Goal: Task Accomplishment & Management: Complete application form

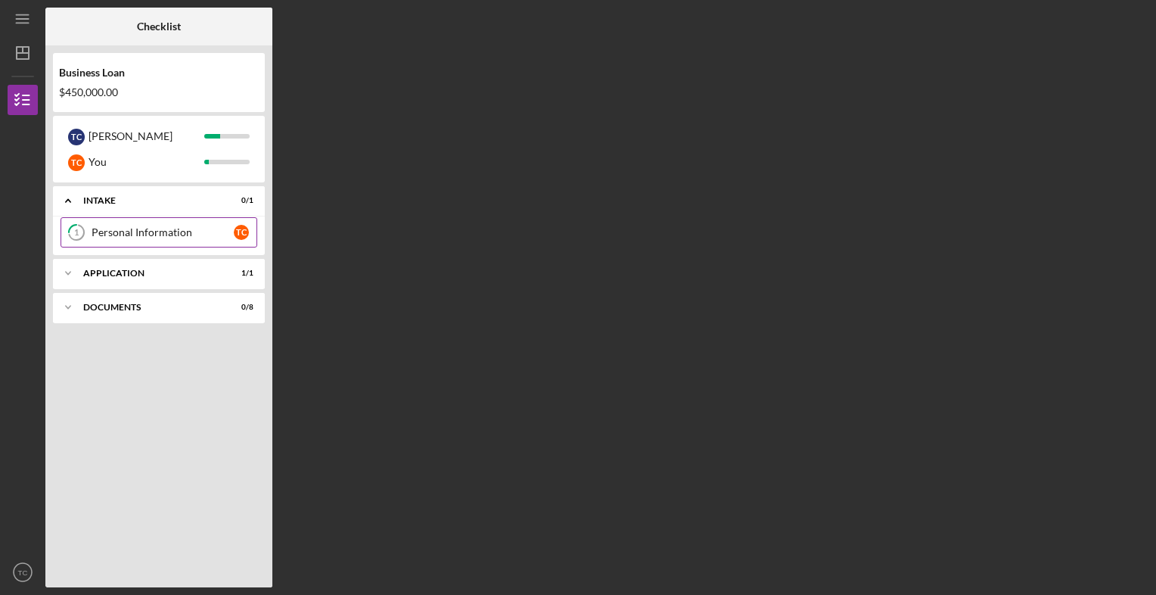
click at [107, 233] on div "Personal Information" at bounding box center [163, 232] width 142 height 12
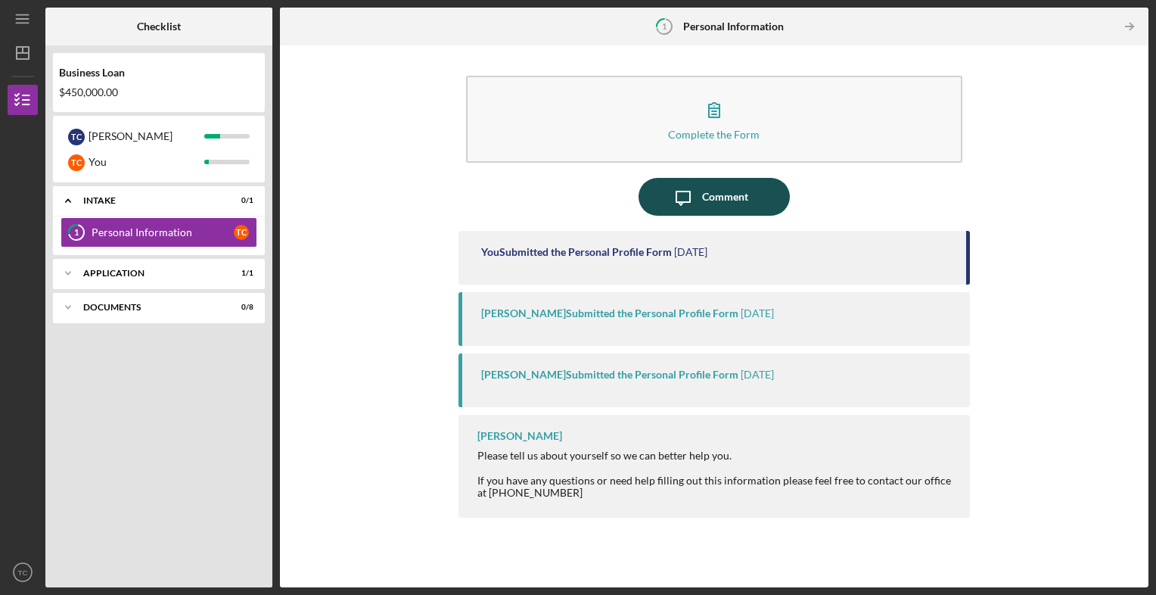
click at [713, 195] on div "Comment" at bounding box center [725, 197] width 46 height 38
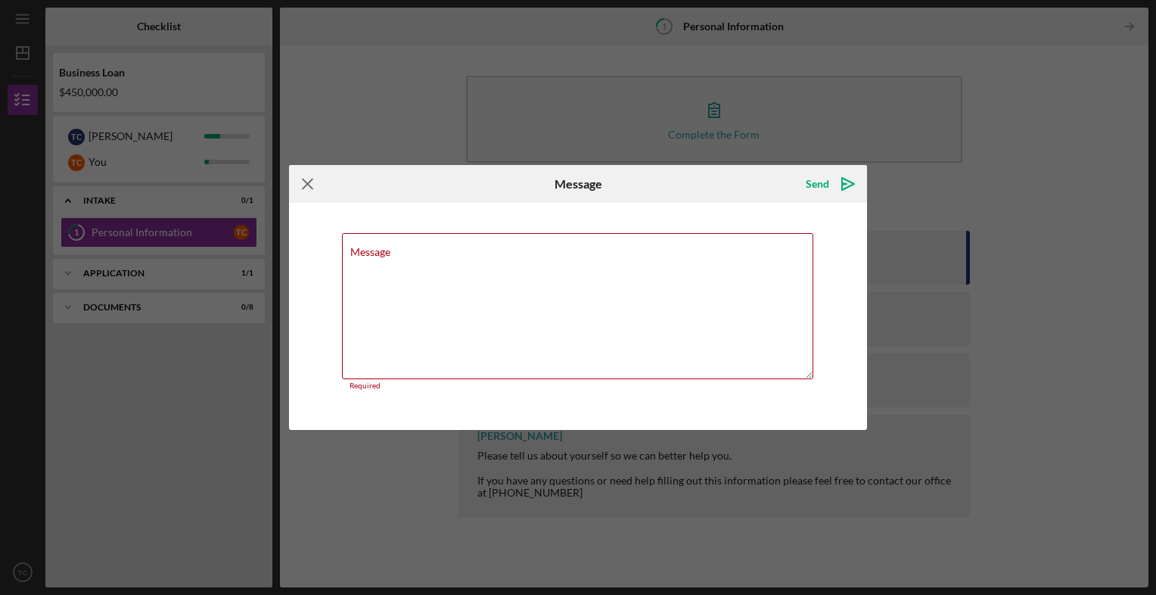
click at [309, 189] on icon "Icon/Menu Close" at bounding box center [308, 184] width 38 height 38
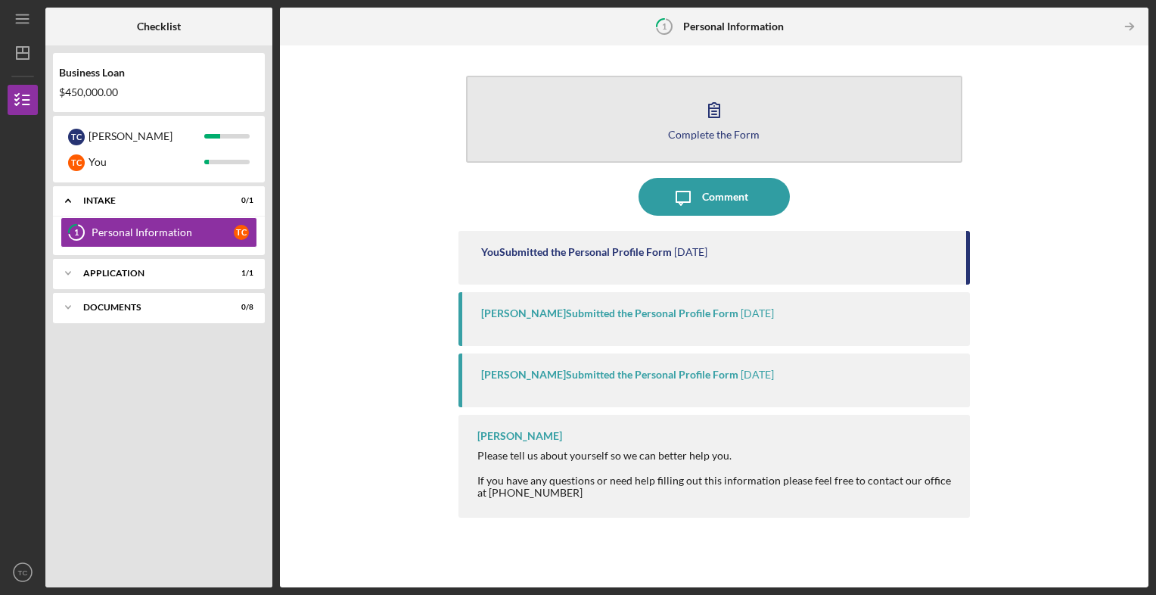
click at [713, 133] on div "Complete the Form" at bounding box center [714, 134] width 92 height 11
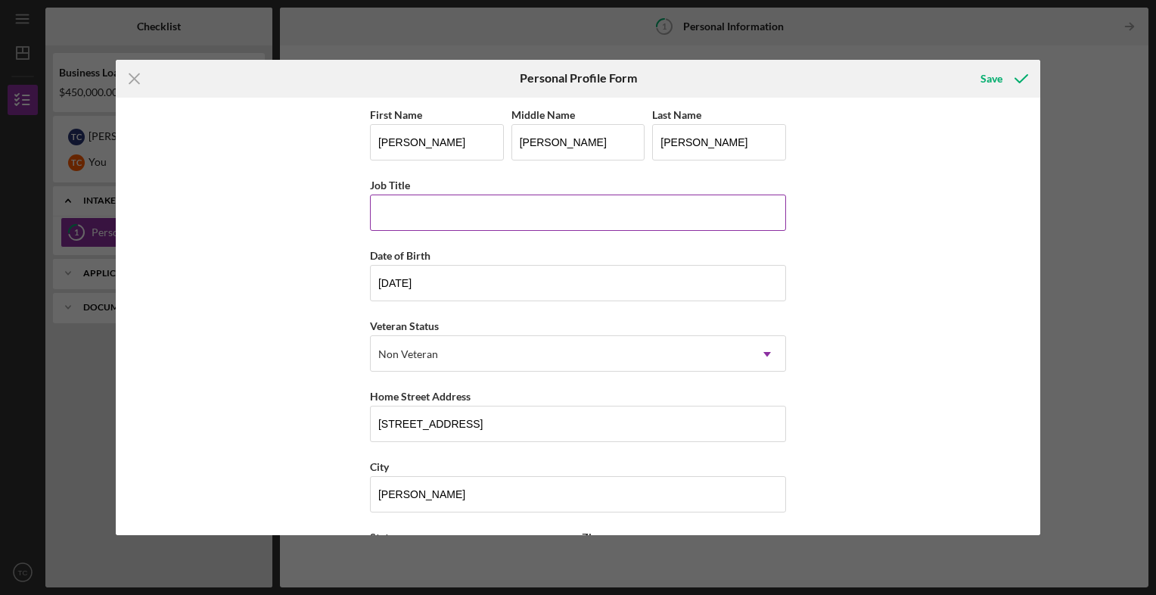
click at [428, 207] on input "Job Title" at bounding box center [578, 213] width 416 height 36
type input "Owner"
click at [995, 73] on div "Save" at bounding box center [992, 79] width 22 height 30
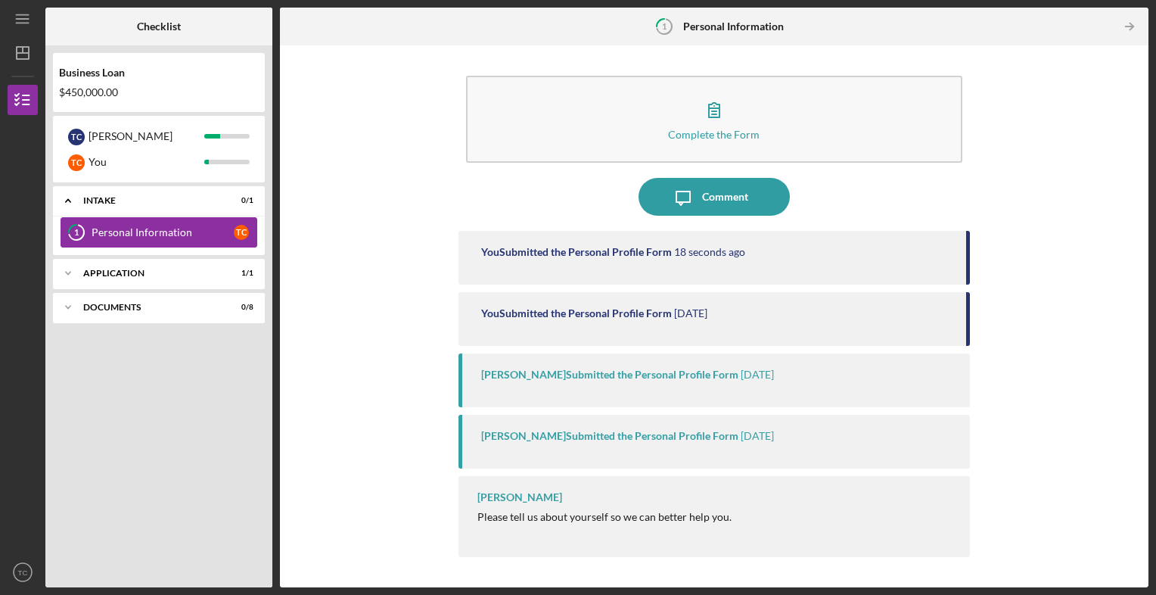
click at [127, 233] on div "Personal Information" at bounding box center [163, 232] width 142 height 12
click at [119, 275] on div "Application" at bounding box center [164, 273] width 163 height 9
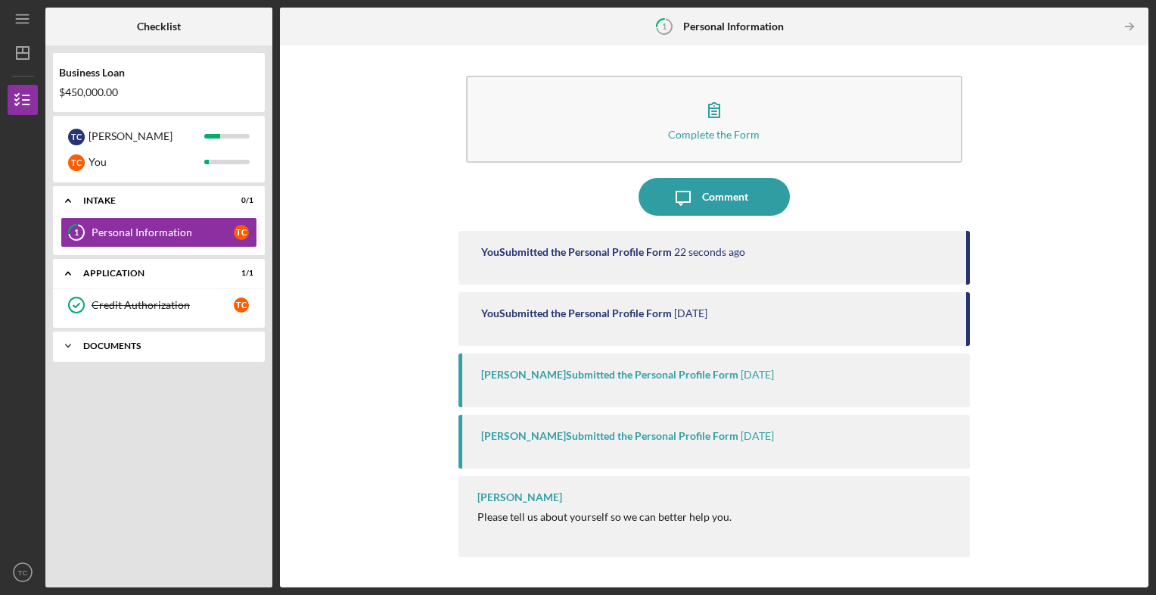
click at [115, 344] on div "Documents" at bounding box center [164, 345] width 163 height 9
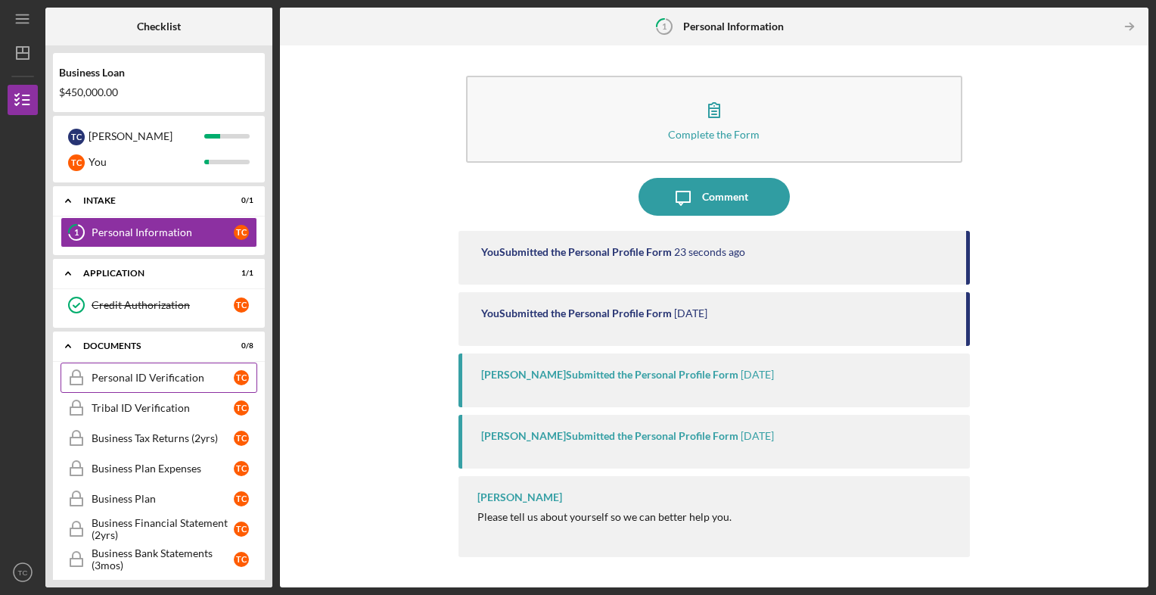
click at [122, 377] on div "Personal ID Verification" at bounding box center [163, 378] width 142 height 12
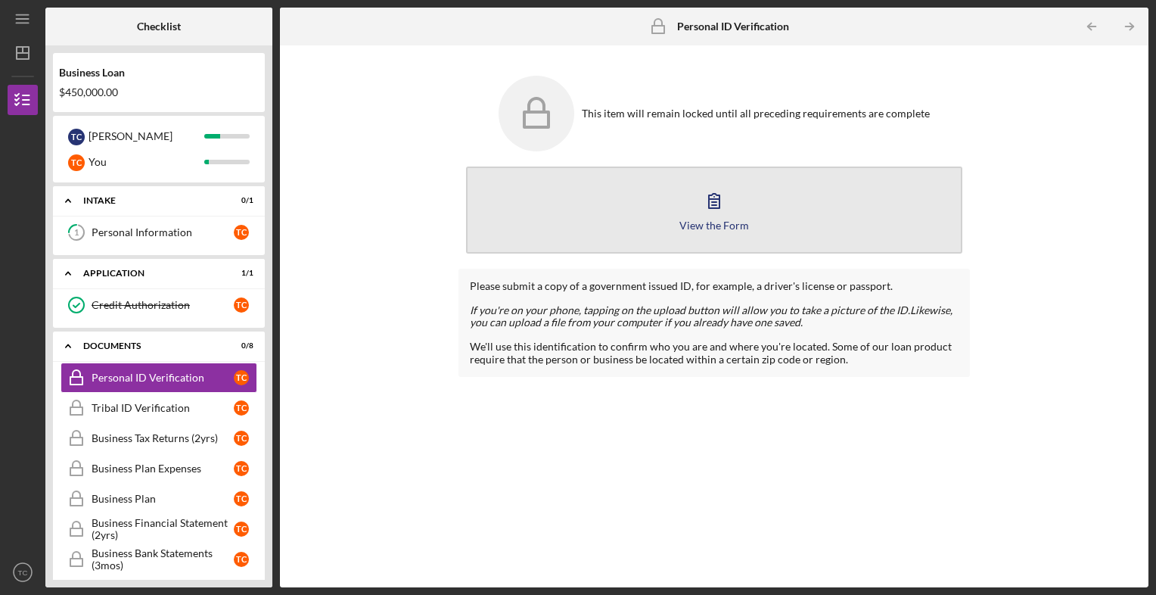
click at [707, 216] on icon "button" at bounding box center [715, 201] width 38 height 38
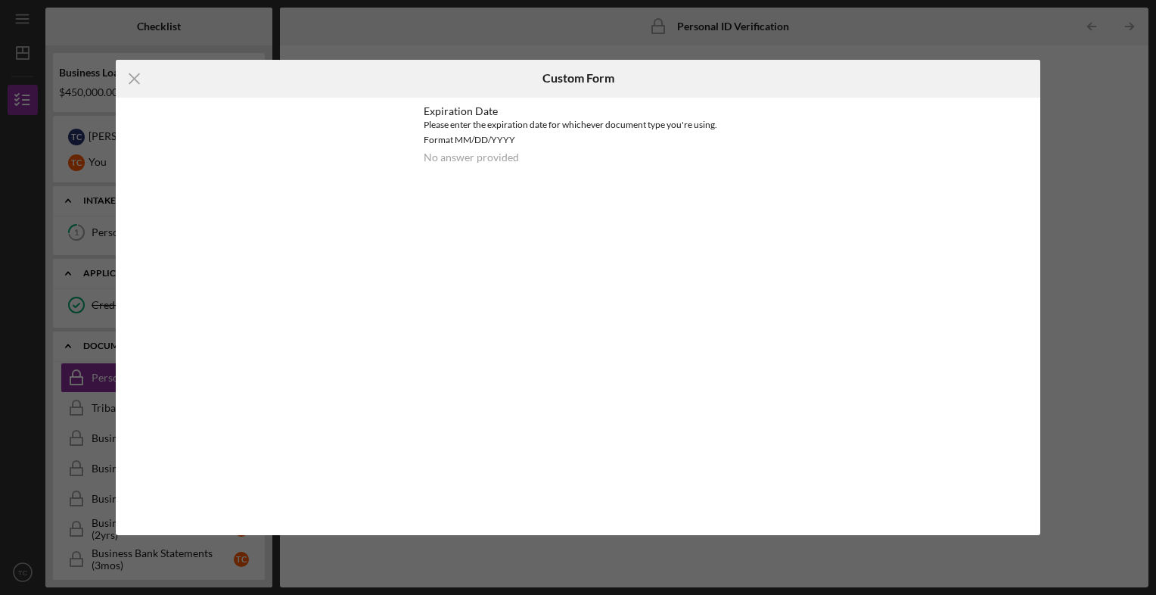
click at [465, 138] on div "Please enter the expiration date for whichever document type you're using. Form…" at bounding box center [579, 132] width 310 height 30
click at [467, 140] on div "Please enter the expiration date for whichever document type you're using. Form…" at bounding box center [579, 132] width 310 height 30
drag, startPoint x: 467, startPoint y: 140, endPoint x: 583, endPoint y: 213, distance: 137.1
click at [583, 213] on div "Icon/Menu Close Custom Form Expiration Date Please enter the expiration date fo…" at bounding box center [578, 298] width 925 height 476
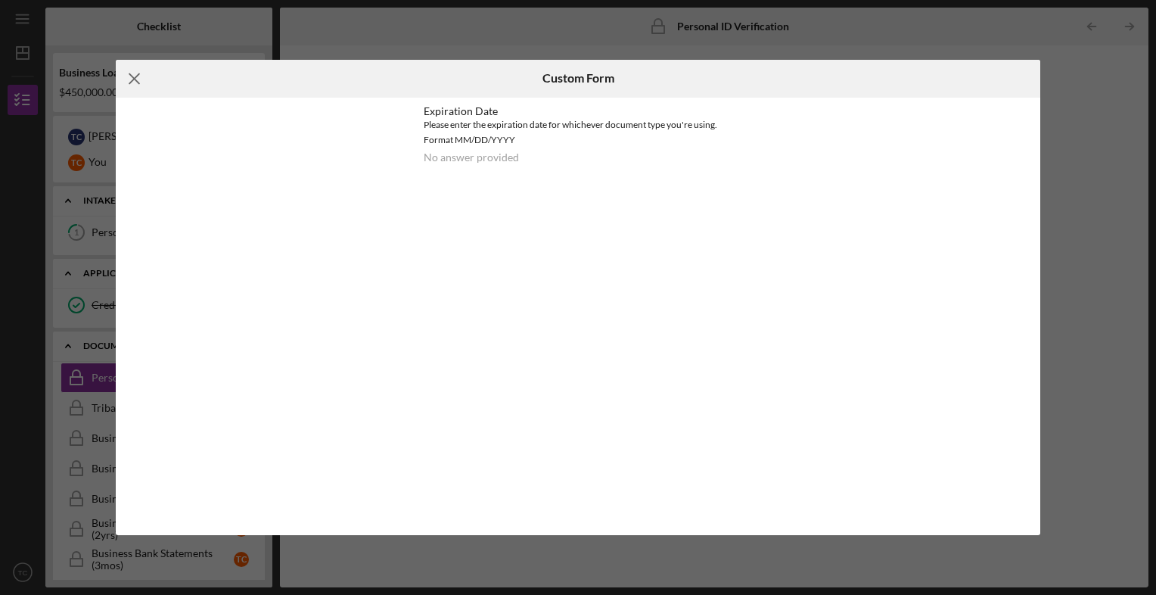
click at [132, 77] on line at bounding box center [134, 78] width 10 height 10
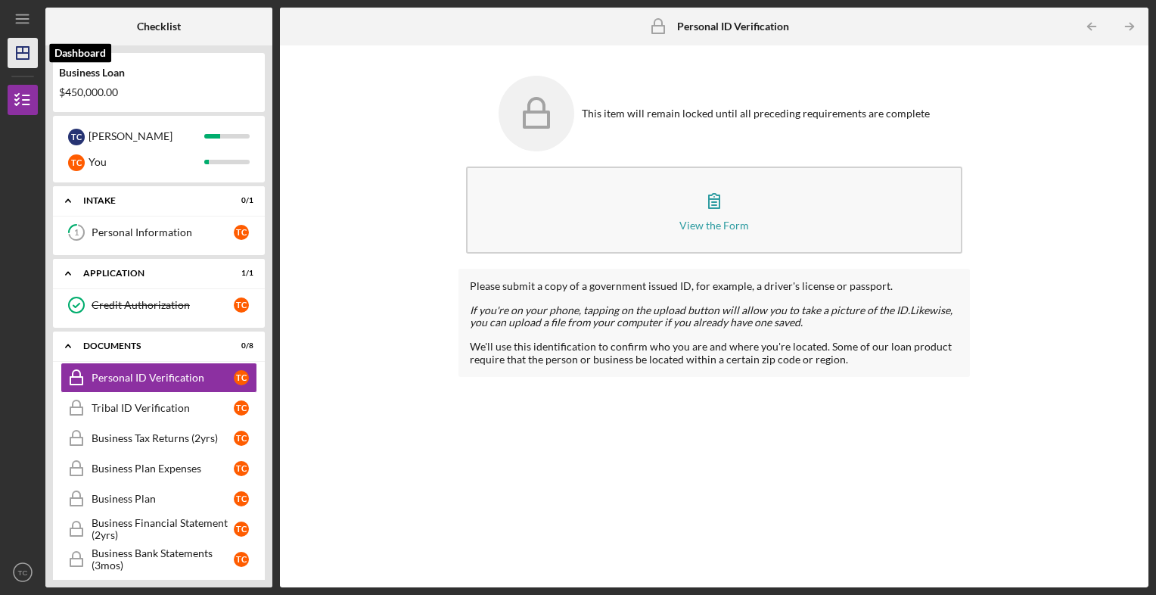
click at [17, 50] on icon "Icon/Dashboard" at bounding box center [23, 53] width 38 height 38
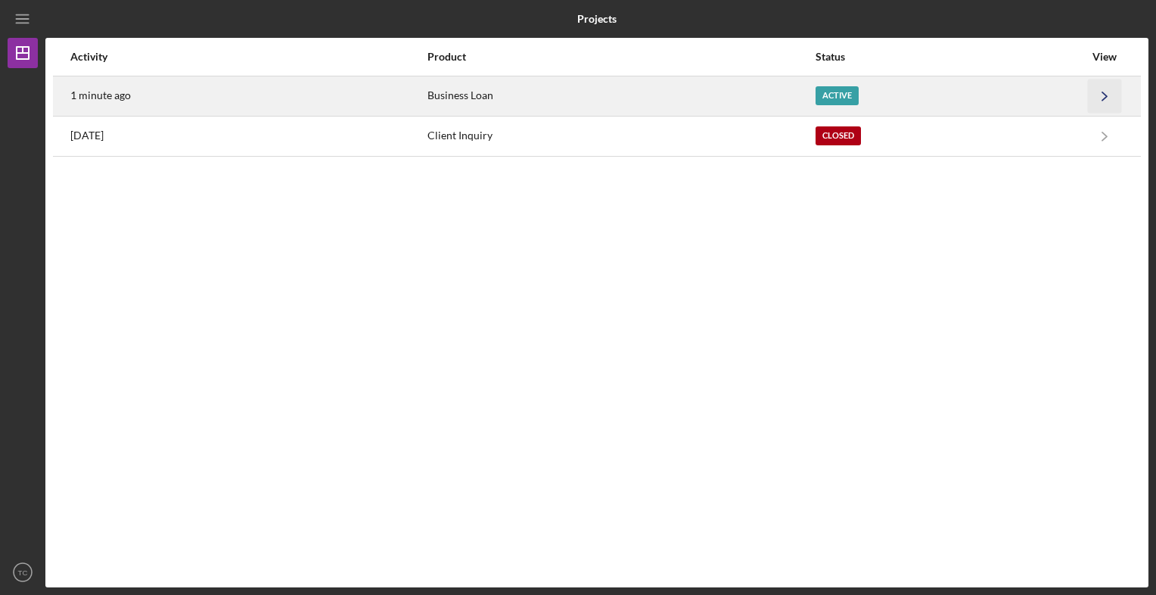
click at [1106, 94] on polyline "button" at bounding box center [1105, 96] width 5 height 8
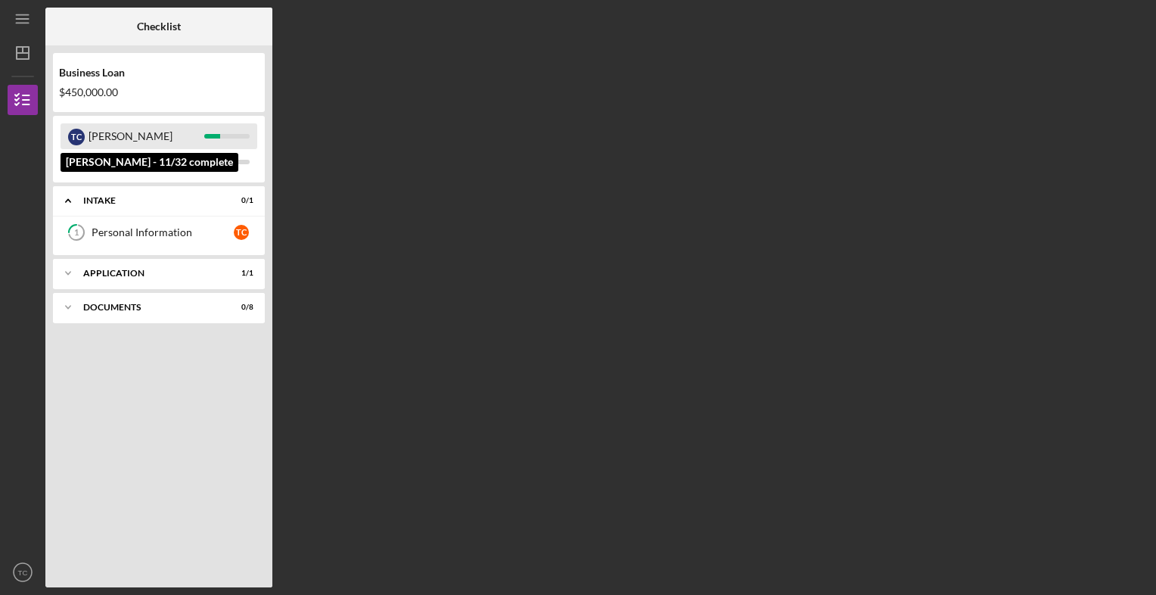
click at [117, 132] on div "[PERSON_NAME]" at bounding box center [147, 136] width 116 height 26
click at [219, 136] on div at bounding box center [212, 136] width 16 height 5
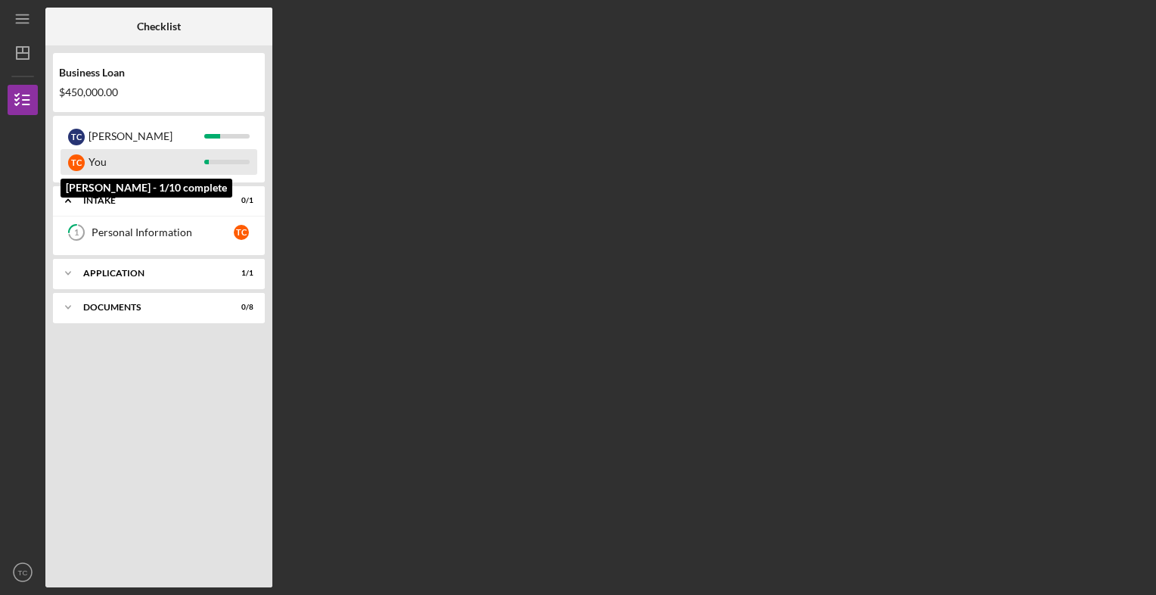
click at [244, 164] on div "T C You" at bounding box center [159, 162] width 197 height 26
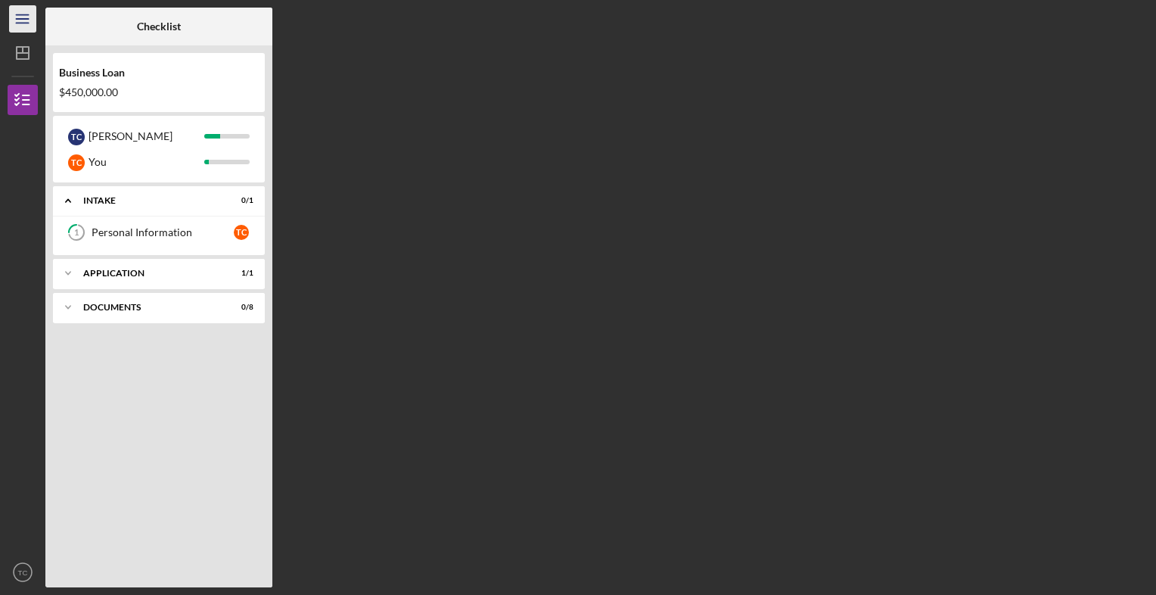
click at [26, 11] on icon "Icon/Menu" at bounding box center [23, 19] width 34 height 34
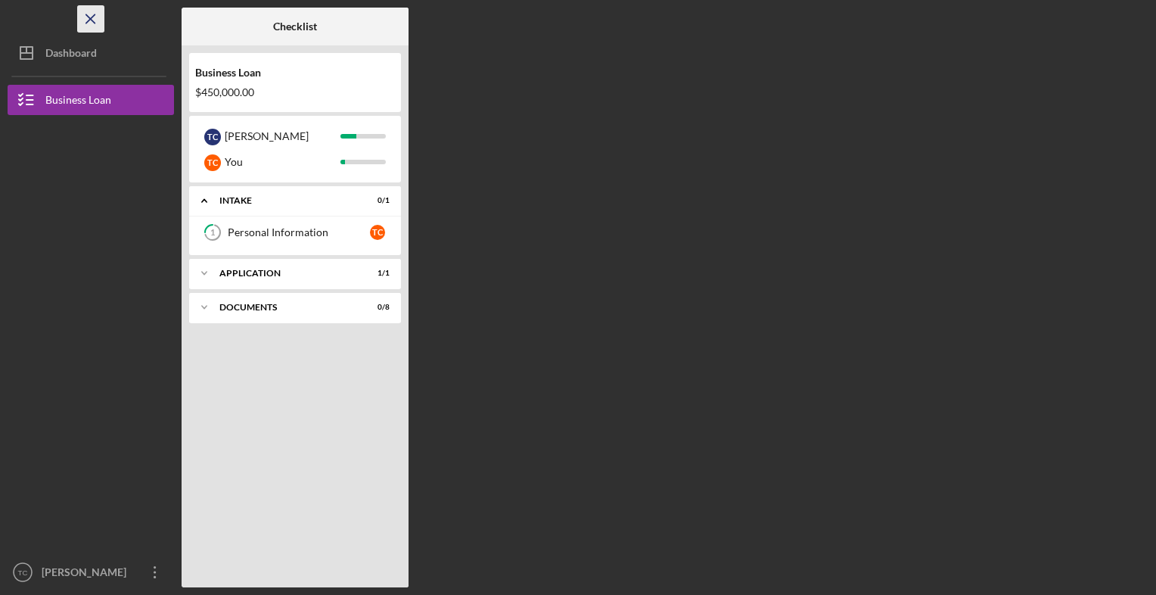
click at [92, 21] on line "button" at bounding box center [90, 18] width 8 height 8
